Goal: Task Accomplishment & Management: Complete application form

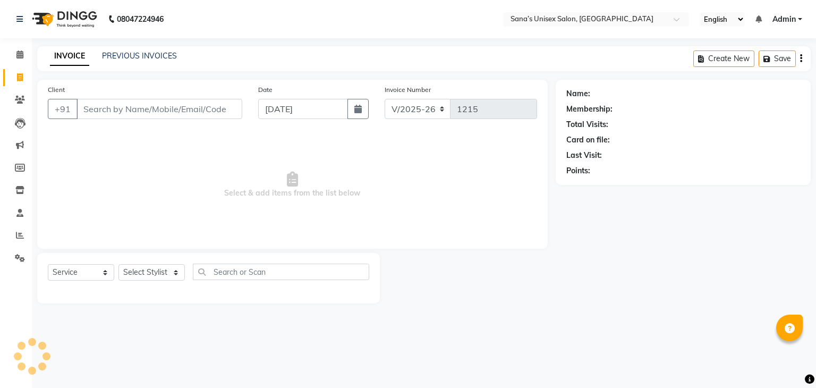
select select "6091"
select select "service"
click at [162, 277] on select "Select Stylist anjali beauty MADHU MUTHU MARI (BEAUTY THERAPIST) NANDHINI Nivet…" at bounding box center [159, 272] width 80 height 16
select select "90741"
click at [119, 265] on select "Select Stylist anjali beauty MADHU MUTHU MARI (BEAUTY THERAPIST) NANDHINI Nivet…" at bounding box center [159, 272] width 80 height 16
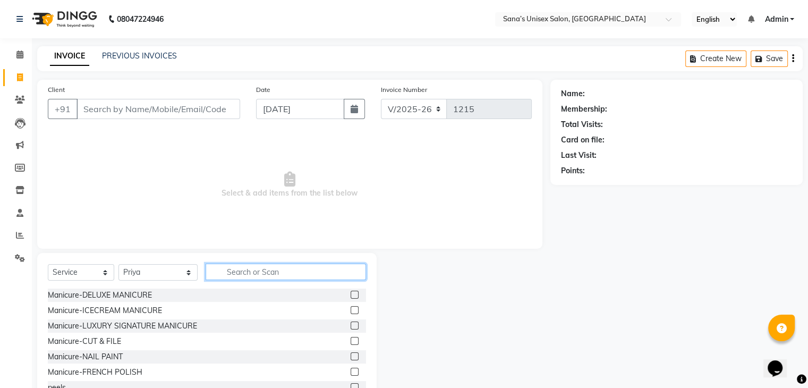
click at [257, 268] on input "text" at bounding box center [286, 272] width 160 height 16
type input "THRE"
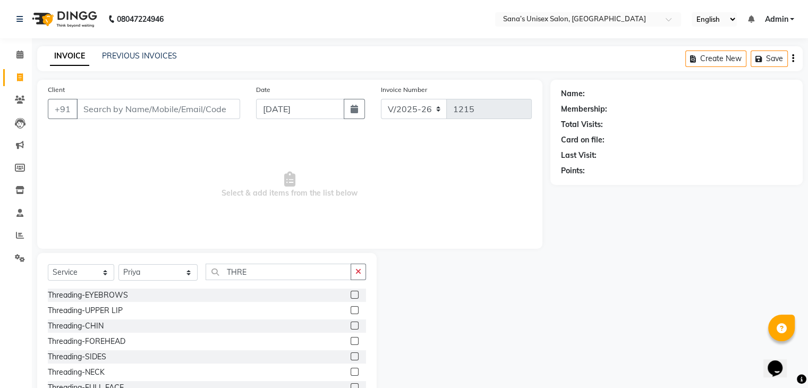
click at [351, 292] on label at bounding box center [355, 295] width 8 height 8
click at [351, 292] on input "checkbox" at bounding box center [354, 295] width 7 height 7
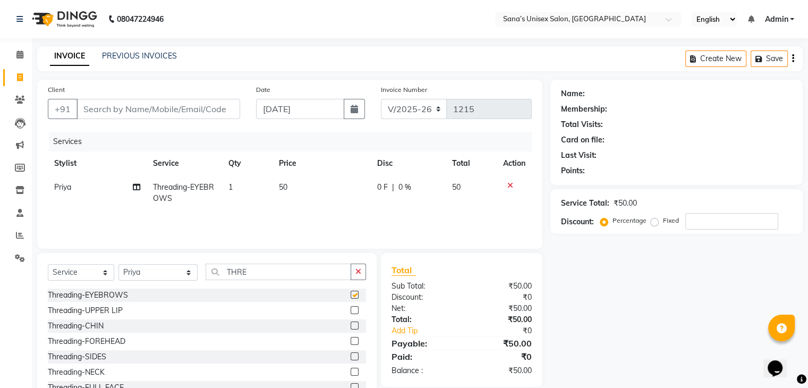
checkbox input "false"
click at [359, 275] on icon "button" at bounding box center [359, 271] width 6 height 7
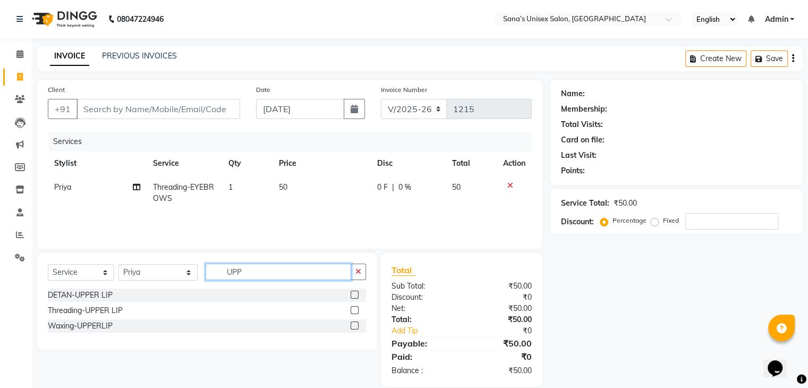
type input "UPP"
click at [355, 313] on label at bounding box center [355, 310] width 8 height 8
click at [355, 313] on input "checkbox" at bounding box center [354, 310] width 7 height 7
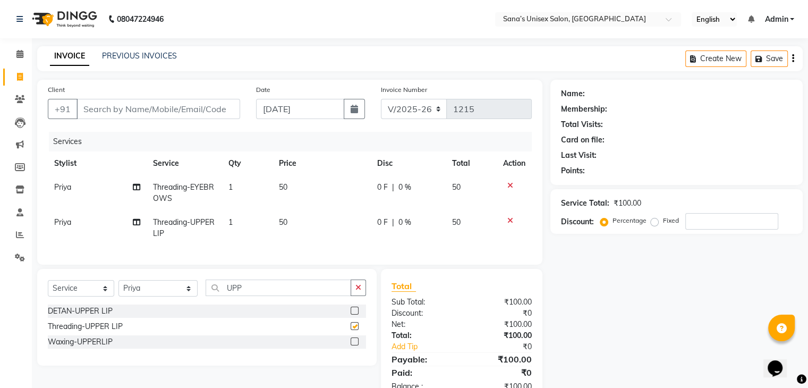
checkbox input "false"
click at [225, 114] on input "Client" at bounding box center [159, 109] width 164 height 20
type input "9"
type input "0"
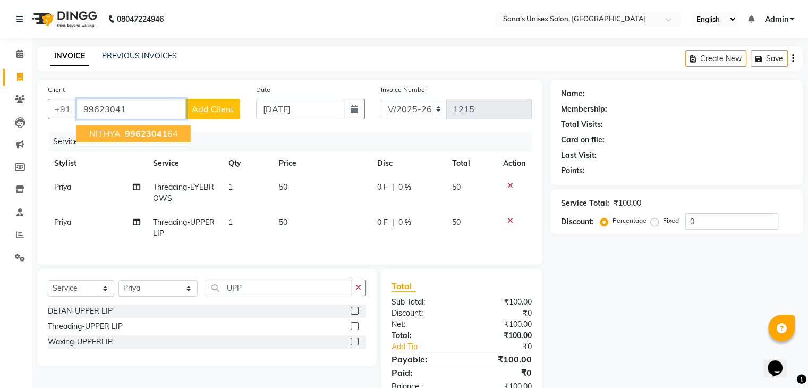
click at [143, 138] on span "99623041" at bounding box center [146, 133] width 43 height 11
type input "9962304164"
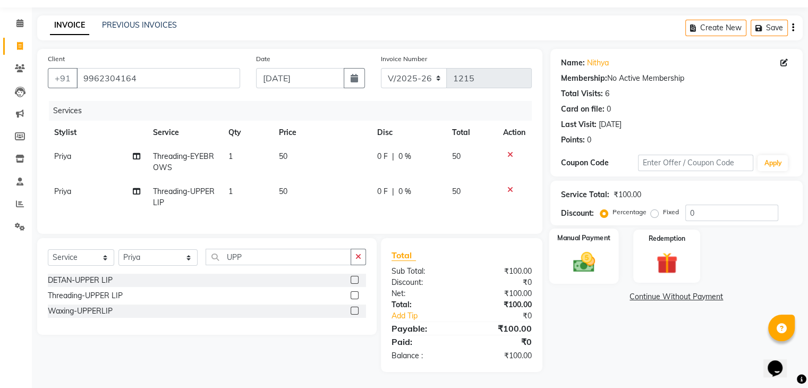
scroll to position [39, 0]
click at [607, 264] on div "Manual Payment" at bounding box center [584, 256] width 70 height 55
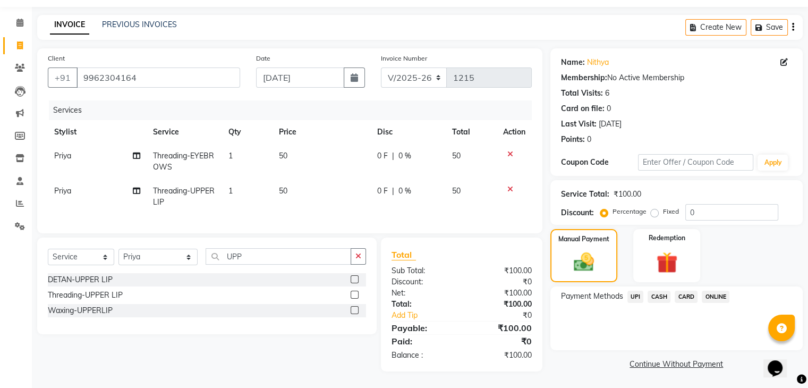
click at [704, 291] on span "ONLINE" at bounding box center [716, 297] width 28 height 12
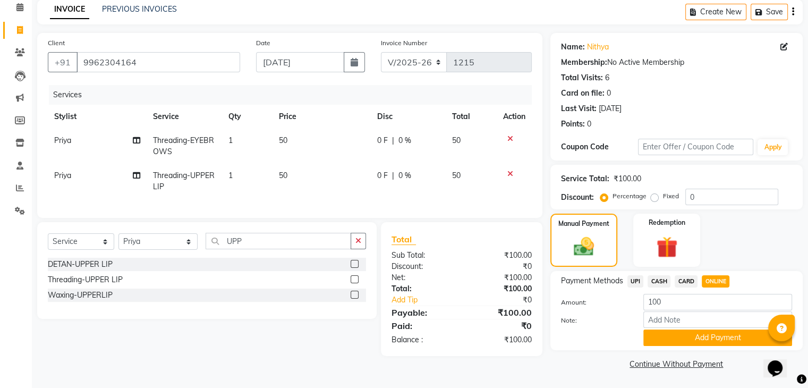
scroll to position [47, 0]
click at [687, 344] on button "Add Payment" at bounding box center [718, 338] width 149 height 16
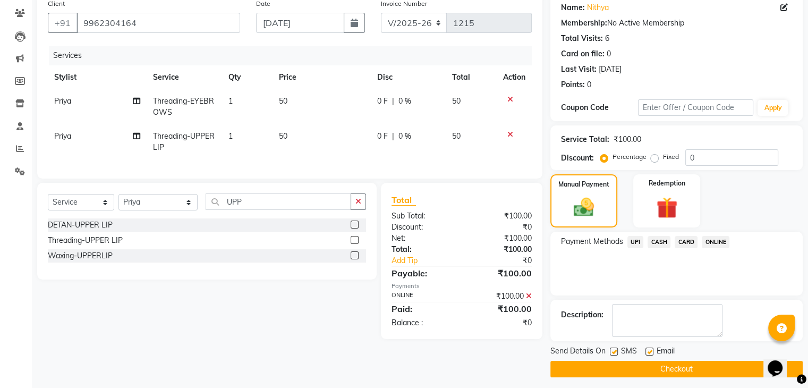
scroll to position [91, 0]
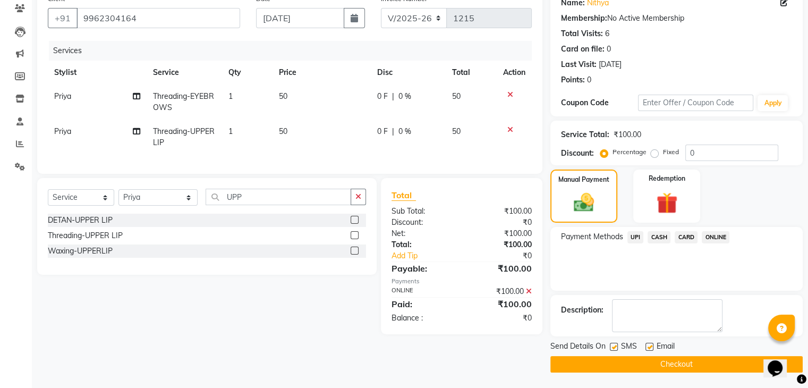
drag, startPoint x: 674, startPoint y: 364, endPoint x: 677, endPoint y: 357, distance: 7.6
click at [674, 364] on button "Checkout" at bounding box center [677, 364] width 252 height 16
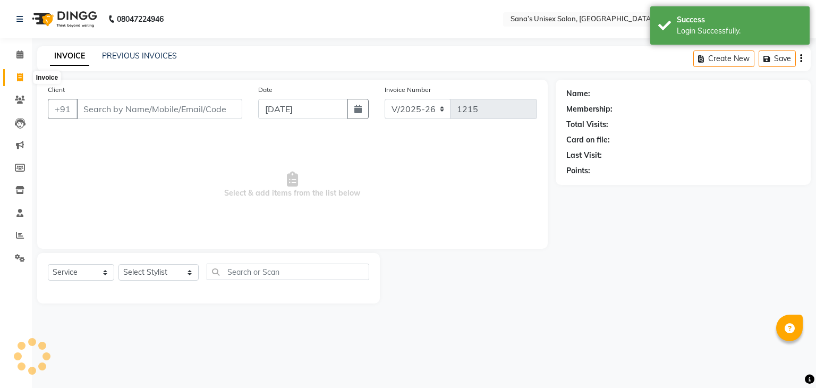
select select "6091"
select select "service"
click at [18, 80] on icon at bounding box center [20, 77] width 6 height 8
select select "6091"
select select "service"
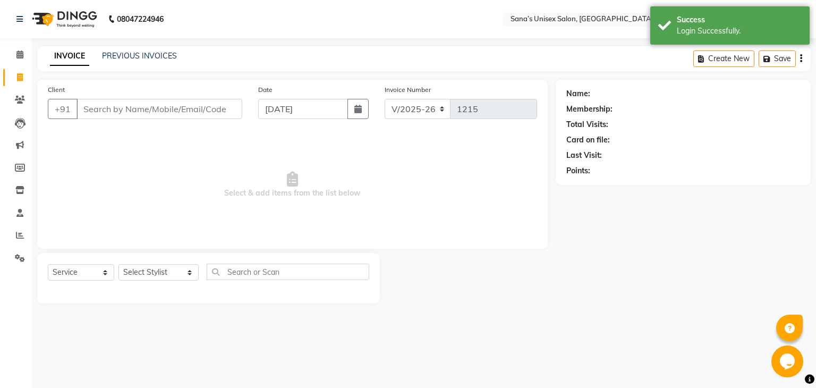
click at [18, 80] on icon at bounding box center [20, 77] width 6 height 8
select select "service"
type input "1215"
select select "6091"
click at [16, 53] on icon at bounding box center [19, 54] width 7 height 8
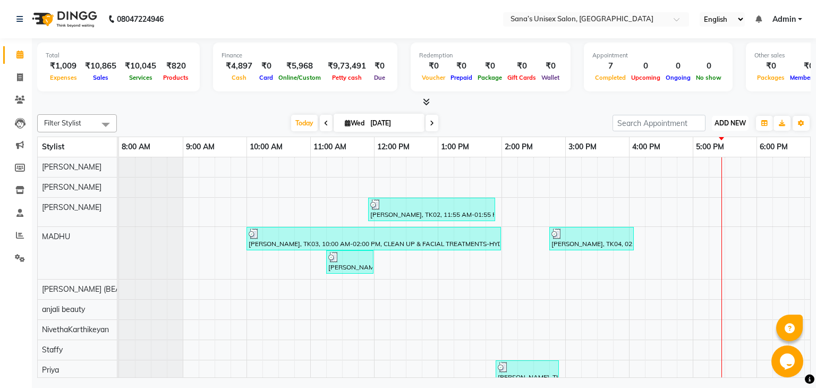
click at [715, 119] on span "ADD NEW" at bounding box center [730, 123] width 31 height 8
click at [697, 171] on link "Add Expense" at bounding box center [706, 171] width 84 height 14
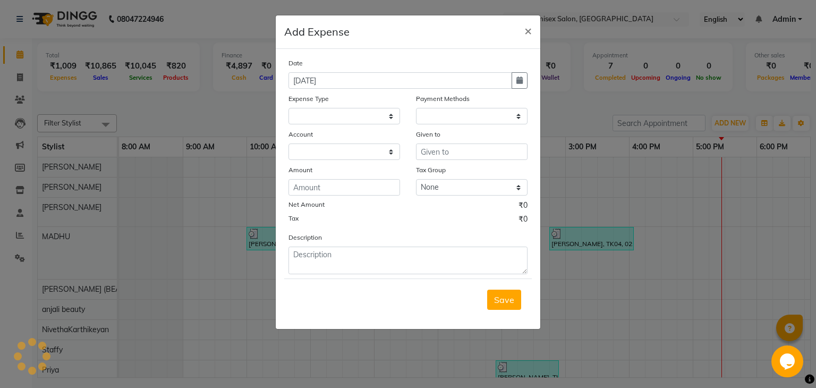
select select "1"
select select "5077"
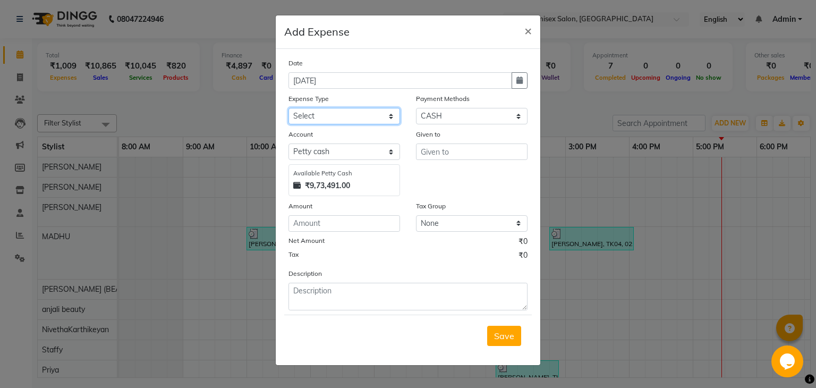
click at [336, 121] on select "Select Advance Salary Bank charges Car maintenance Cash transfer to bank Cash t…" at bounding box center [345, 116] width 112 height 16
click at [289, 109] on select "Select Advance Salary Bank charges Car maintenance Cash transfer to bank Cash t…" at bounding box center [345, 116] width 112 height 16
click at [363, 120] on select "Select Advance Salary Bank charges Car maintenance Cash transfer to bank Cash t…" at bounding box center [345, 116] width 112 height 16
select select "25"
click at [289, 109] on select "Select Advance Salary Bank charges Car maintenance Cash transfer to bank Cash t…" at bounding box center [345, 116] width 112 height 16
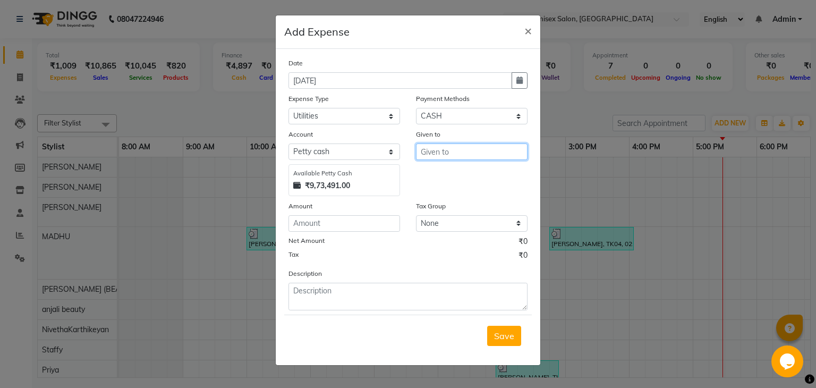
click at [451, 156] on input "text" at bounding box center [472, 151] width 112 height 16
type input "S"
type input "[PERSON_NAME]"
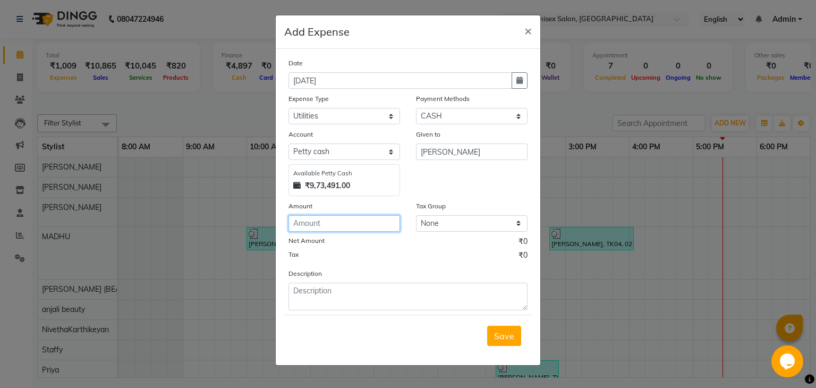
click at [367, 224] on input "number" at bounding box center [345, 223] width 112 height 16
type input "560"
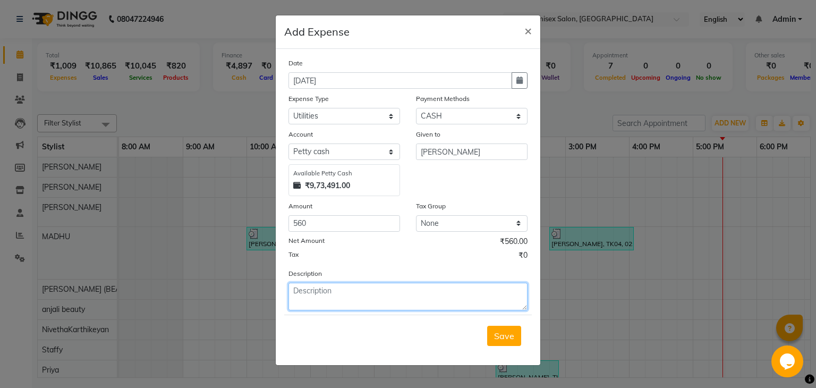
click at [415, 290] on textarea at bounding box center [408, 297] width 239 height 28
type textarea "MAT"
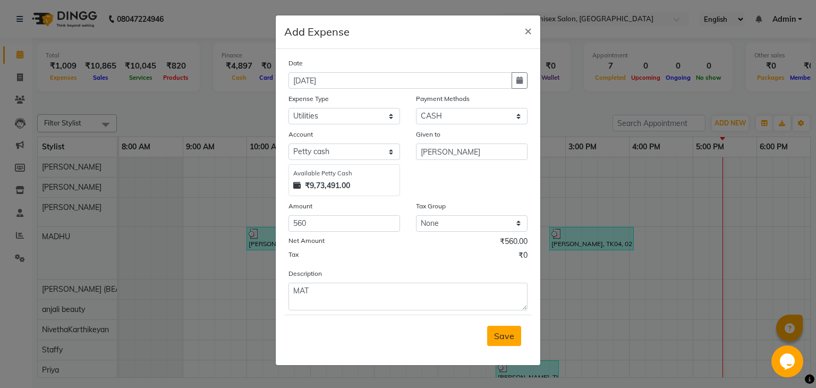
click at [500, 341] on span "Save" at bounding box center [504, 336] width 20 height 11
